Goal: Task Accomplishment & Management: Complete application form

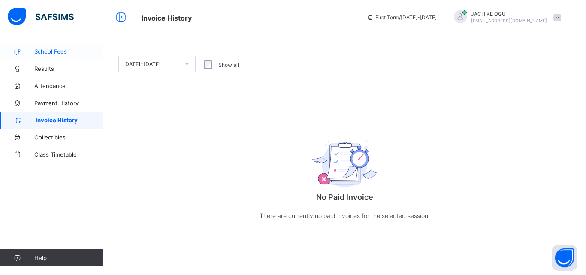
click at [57, 51] on span "School Fees" at bounding box center [68, 51] width 69 height 7
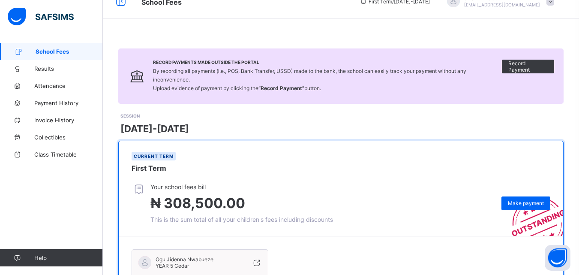
scroll to position [14, 0]
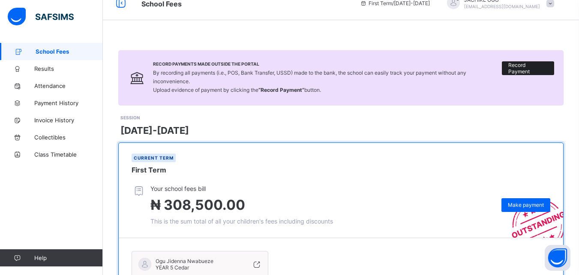
click at [529, 69] on span "Record Payment" at bounding box center [527, 68] width 39 height 13
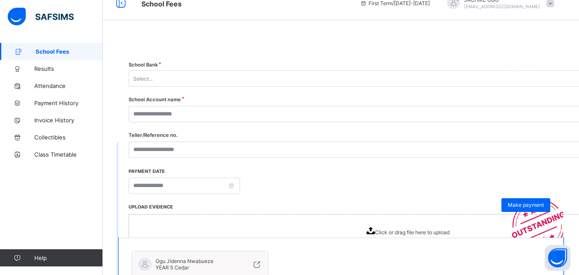
click at [375, 230] on icon at bounding box center [371, 230] width 9 height 7
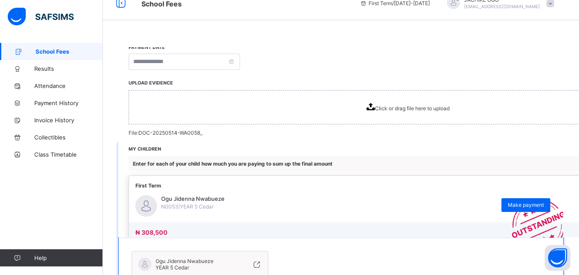
scroll to position [0, 0]
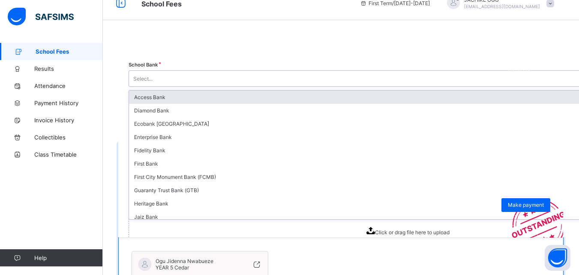
click at [153, 79] on div "Select..." at bounding box center [142, 78] width 19 height 16
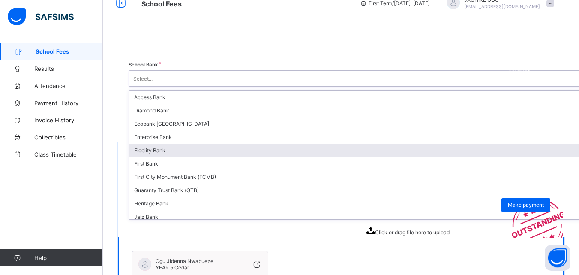
click at [397, 149] on div "Fidelity Bank" at bounding box center [408, 150] width 558 height 13
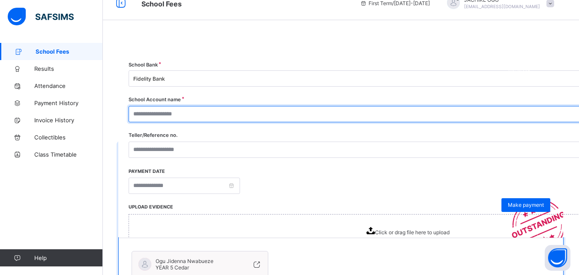
click at [390, 113] on input "text" at bounding box center [406, 114] width 554 height 16
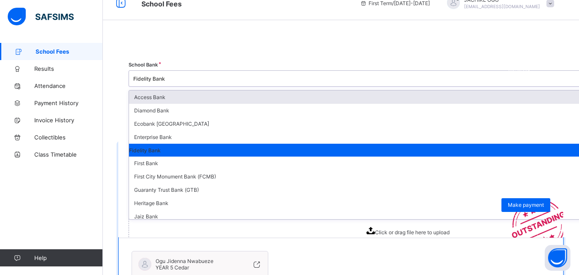
click at [415, 78] on div "Fidelity Bank" at bounding box center [402, 78] width 538 height 6
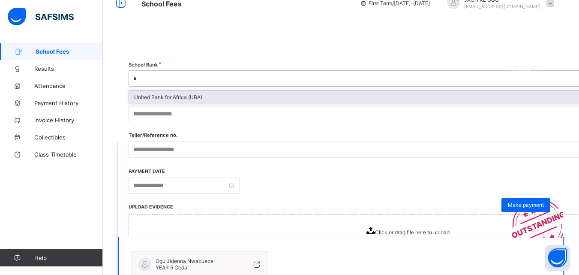
type input "**"
click at [412, 96] on div "United Bank for Africa (UBA)" at bounding box center [408, 96] width 558 height 13
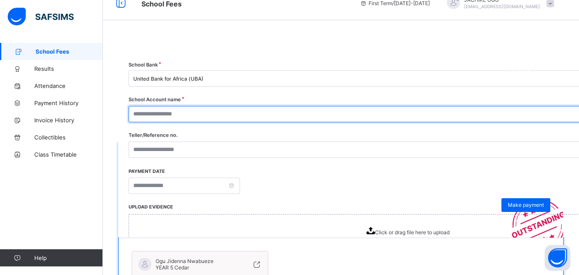
click at [403, 117] on input "text" at bounding box center [406, 114] width 554 height 16
type input "**********"
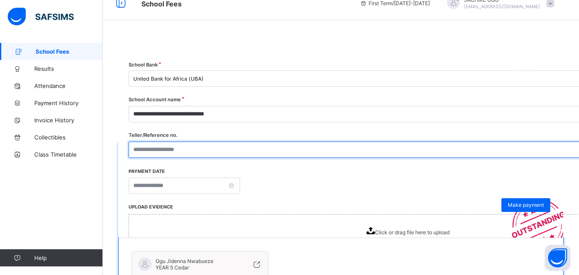
click at [387, 149] on input "text" at bounding box center [406, 149] width 554 height 16
type input "**********"
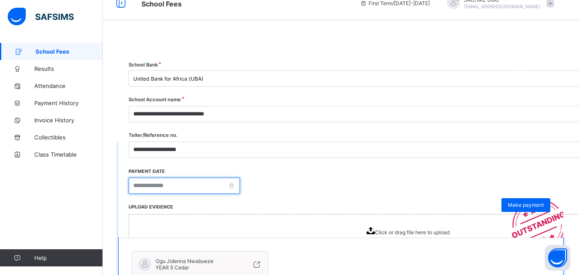
click at [240, 187] on input at bounding box center [184, 185] width 111 height 16
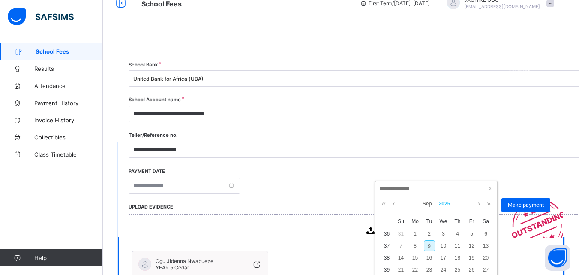
click at [445, 202] on link "2025" at bounding box center [445, 203] width 18 height 15
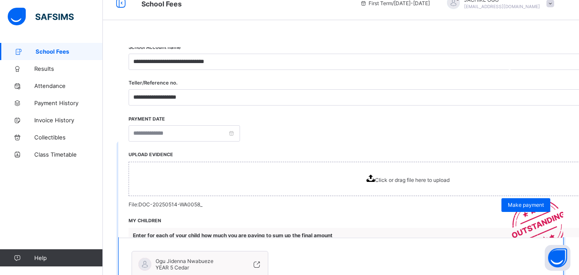
scroll to position [60, 0]
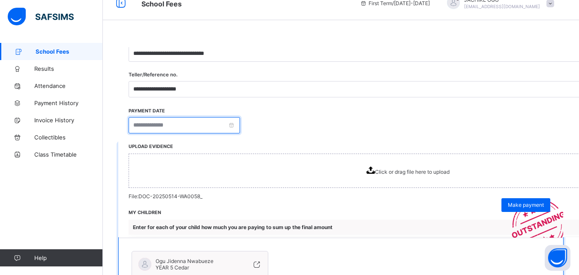
click at [240, 126] on input at bounding box center [184, 125] width 111 height 16
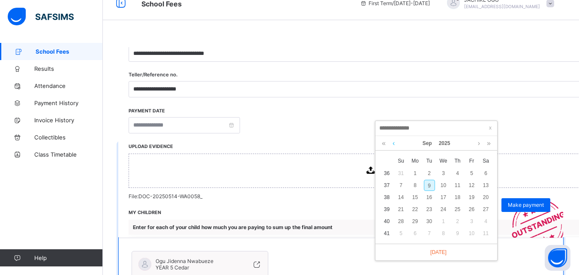
click at [393, 145] on link at bounding box center [394, 143] width 6 height 15
click at [445, 196] on div "14" at bounding box center [443, 197] width 11 height 11
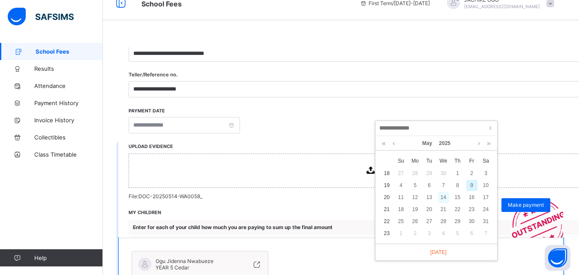
type input "**********"
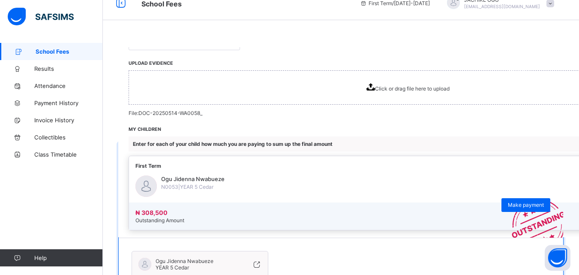
scroll to position [153, 0]
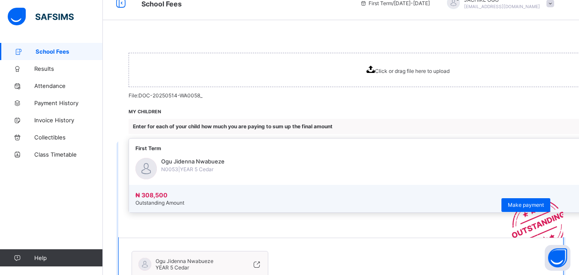
drag, startPoint x: 505, startPoint y: 174, endPoint x: 480, endPoint y: 171, distance: 25.6
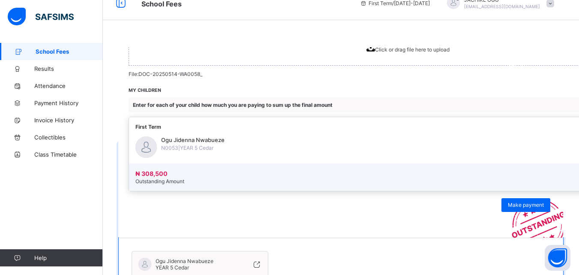
scroll to position [189, 0]
type input "*********"
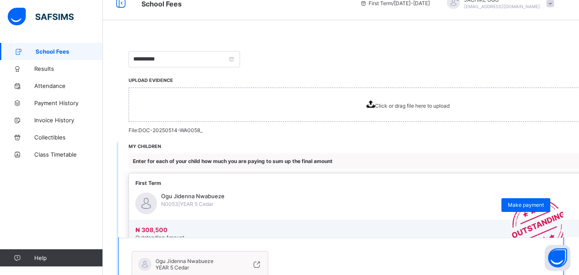
scroll to position [126, 0]
drag, startPoint x: 424, startPoint y: 131, endPoint x: 391, endPoint y: 127, distance: 32.4
click at [447, 107] on span "Click or drag file here to upload" at bounding box center [412, 106] width 75 height 6
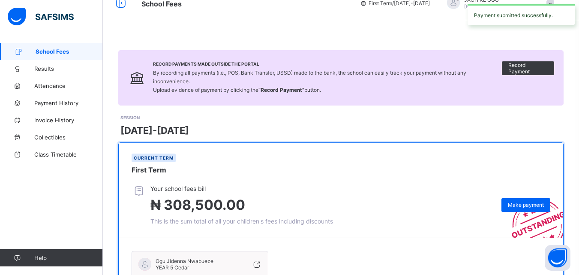
scroll to position [119, 0]
